Goal: Find specific page/section: Find specific page/section

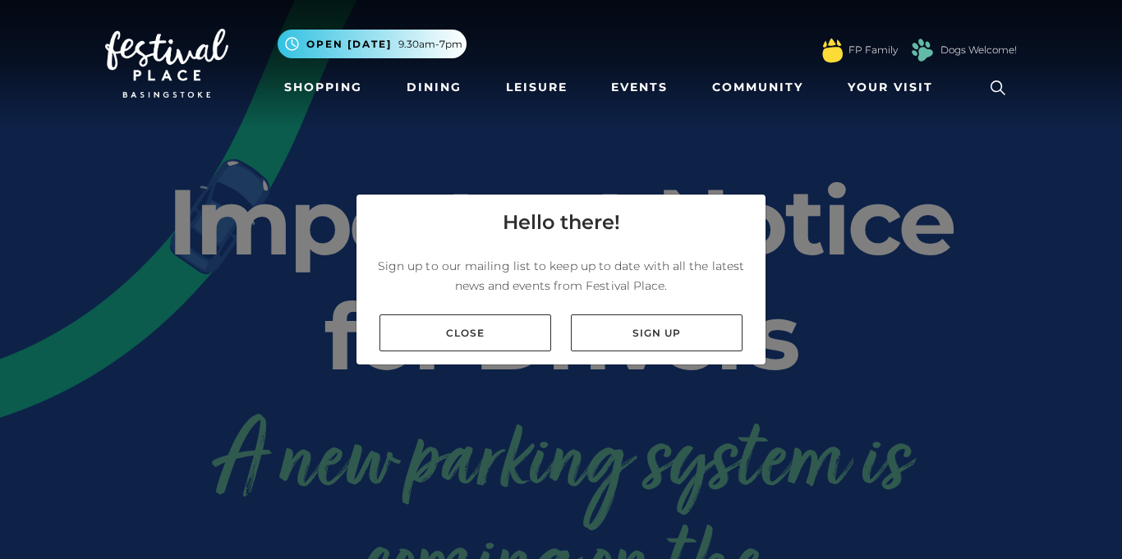
click at [536, 325] on link "Close" at bounding box center [466, 333] width 172 height 37
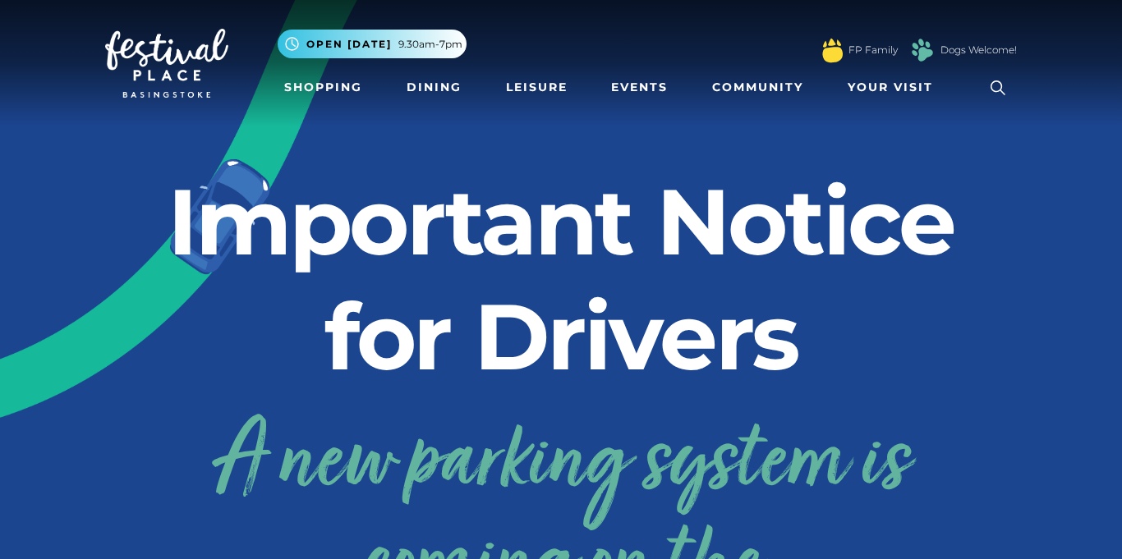
click at [1000, 93] on icon at bounding box center [998, 88] width 15 height 15
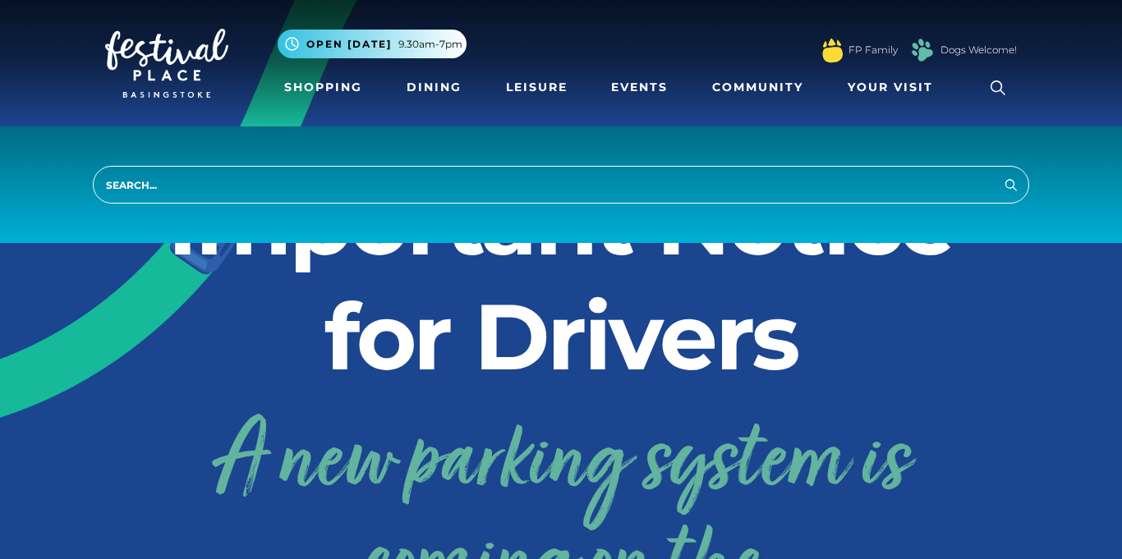
click at [455, 204] on input "search" at bounding box center [561, 185] width 937 height 38
type input "massage gun"
click at [1001, 174] on button "Search" at bounding box center [1011, 184] width 20 height 21
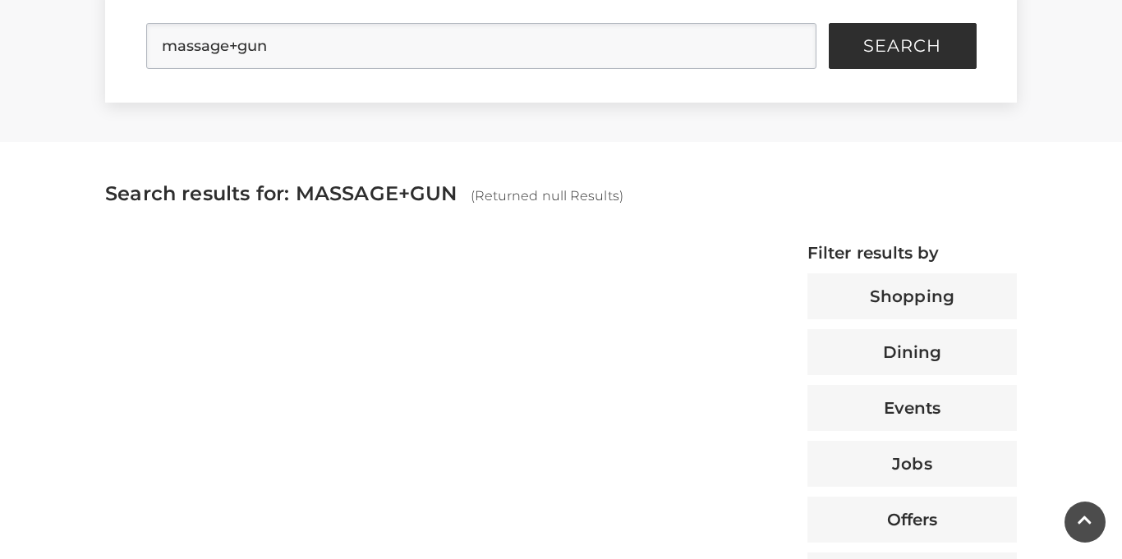
scroll to position [446, 0]
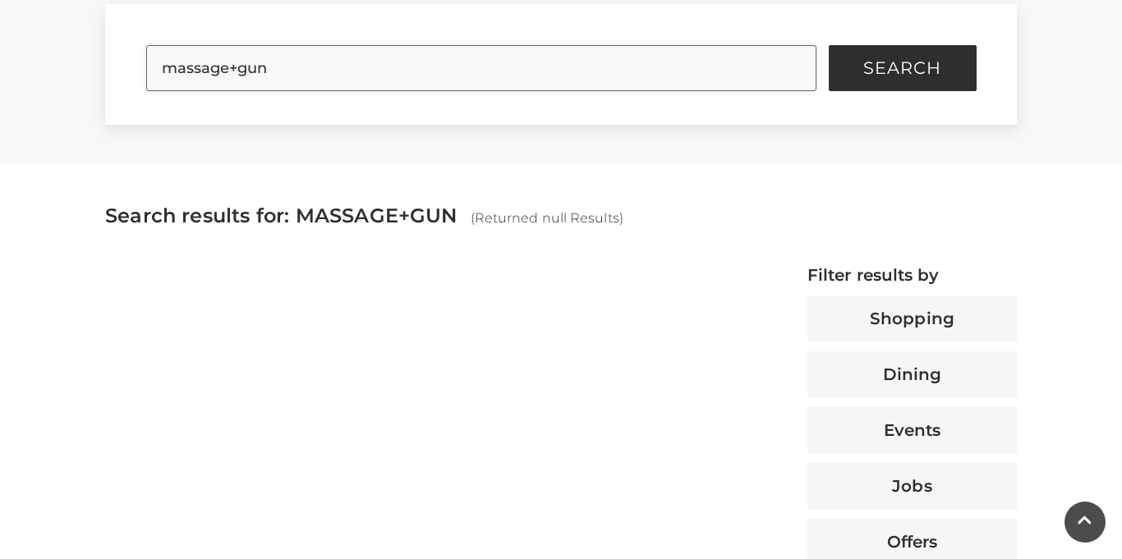
click at [329, 80] on input "massage+gun" at bounding box center [481, 68] width 670 height 46
click at [245, 76] on input "massage+gun" at bounding box center [481, 68] width 670 height 46
click at [829, 45] on button "Search" at bounding box center [903, 68] width 148 height 46
type input "massagegun"
click at [867, 76] on span "Search" at bounding box center [902, 68] width 78 height 16
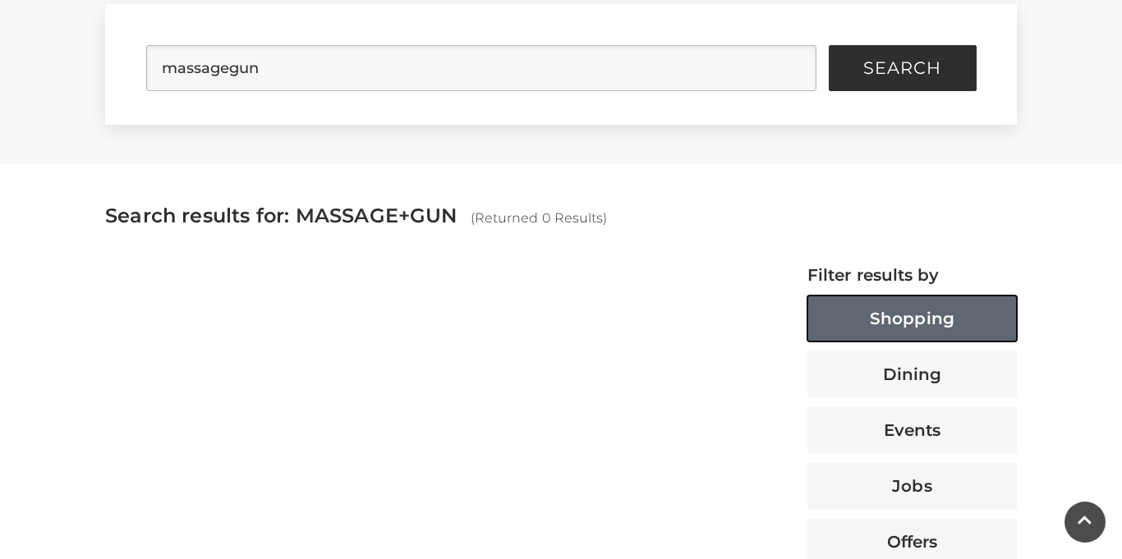
click at [849, 342] on button "Shopping" at bounding box center [912, 319] width 209 height 46
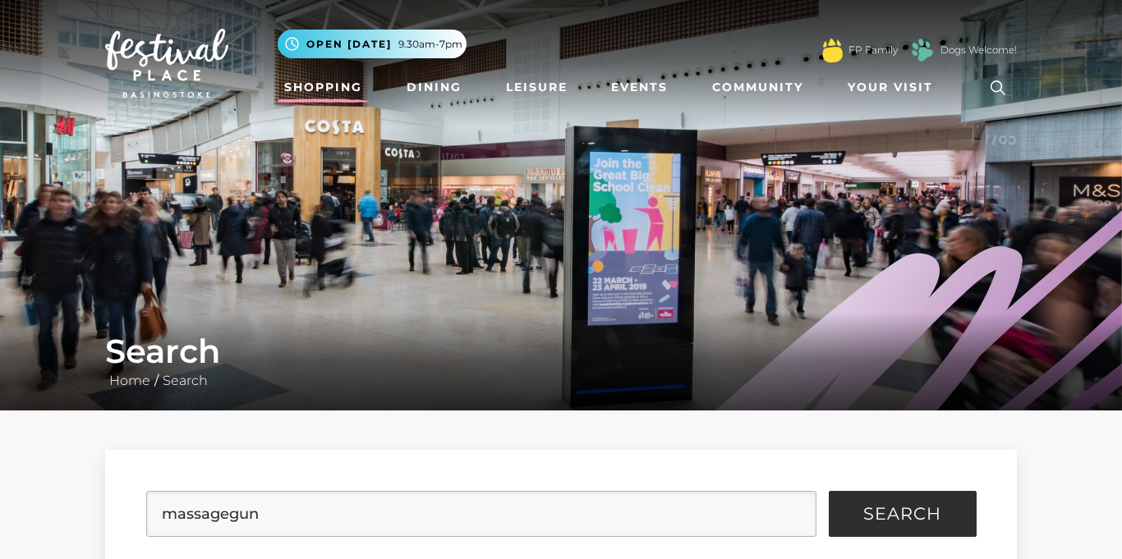
click at [332, 87] on link "Shopping" at bounding box center [323, 87] width 91 height 30
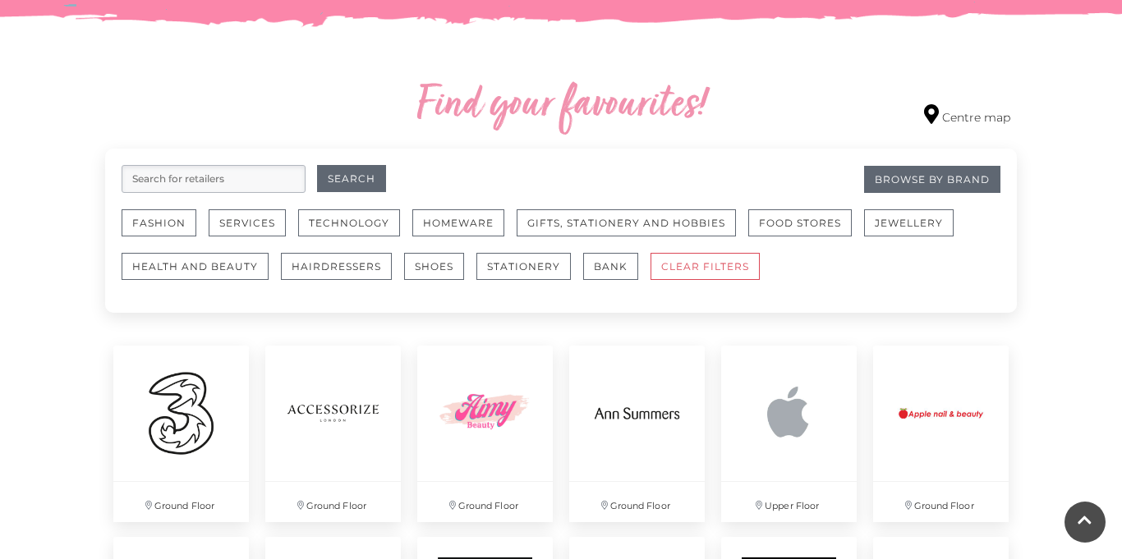
scroll to position [889, 0]
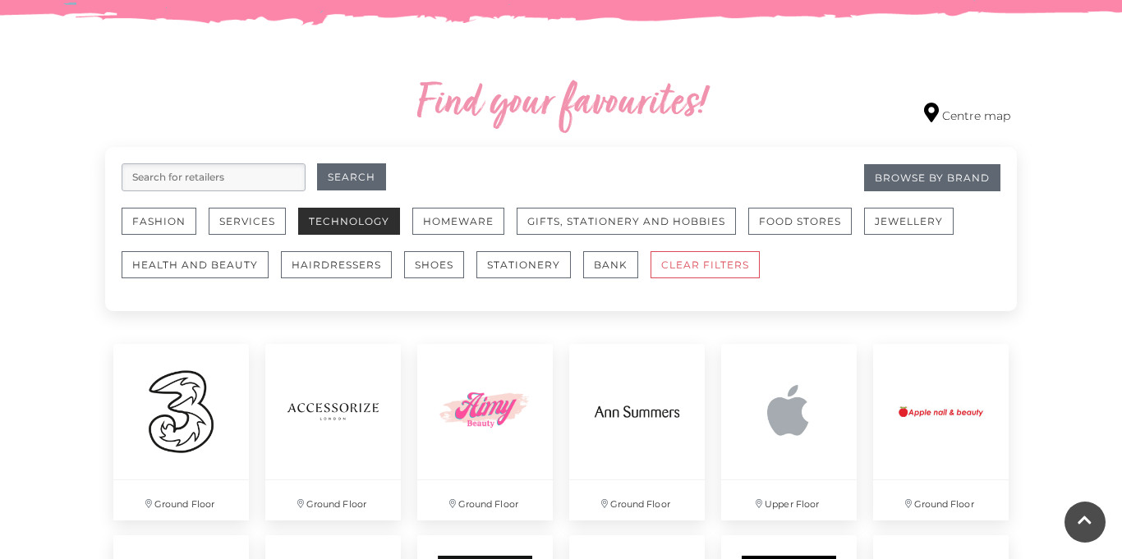
click at [342, 235] on button "Technology" at bounding box center [349, 221] width 102 height 27
